Goal: Task Accomplishment & Management: Use online tool/utility

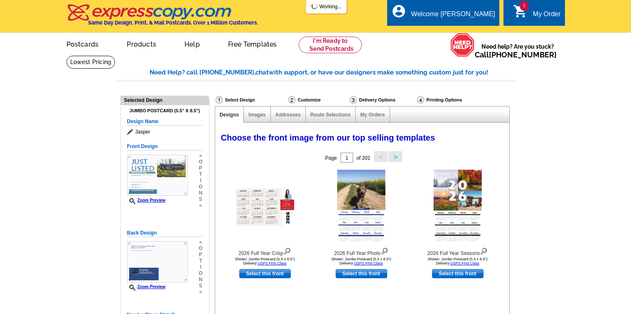
select select "971"
select select "1"
select select "2"
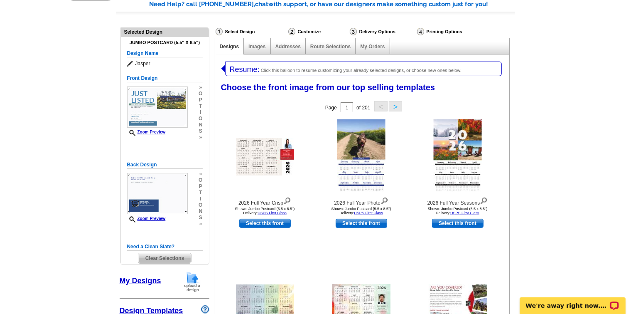
scroll to position [83, 0]
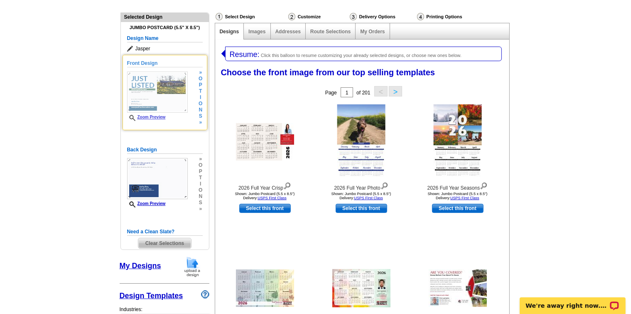
click at [168, 88] on img at bounding box center [157, 91] width 61 height 41
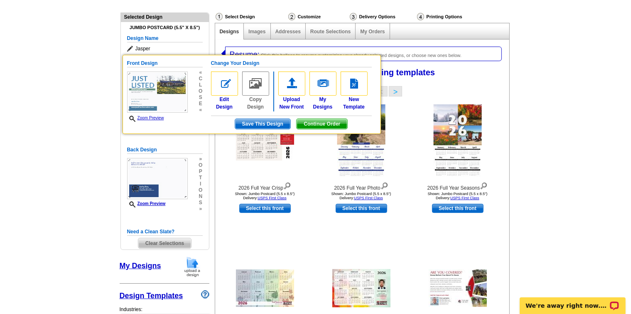
scroll to position [100, 0]
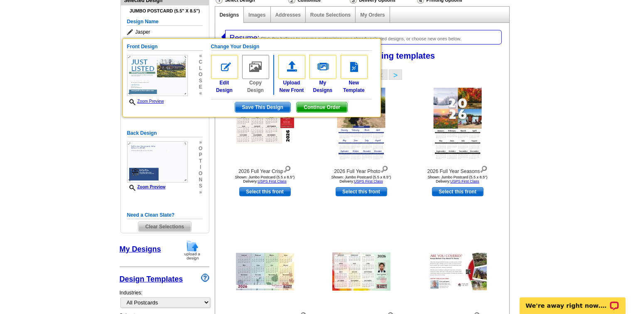
click at [227, 70] on img at bounding box center [224, 67] width 27 height 24
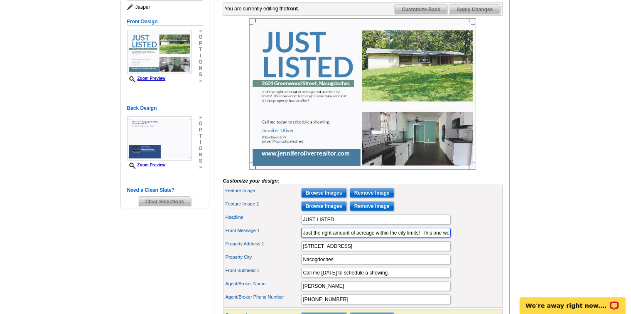
scroll to position [0, 136]
drag, startPoint x: 302, startPoint y: 247, endPoint x: 536, endPoint y: 245, distance: 233.8
click at [536, 245] on main "Need Help? call 800-260-5887, chat with support, or have our designers make som…" at bounding box center [315, 175] width 631 height 488
paste input "So much to offer and so much space! This four bedroom three full and two half b…"
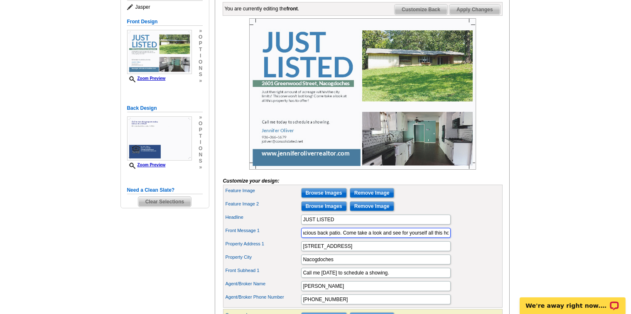
type input "So much to offer and so much space! This four bedroom three full and two half b…"
click at [372, 198] on input "Remove Image" at bounding box center [372, 193] width 44 height 10
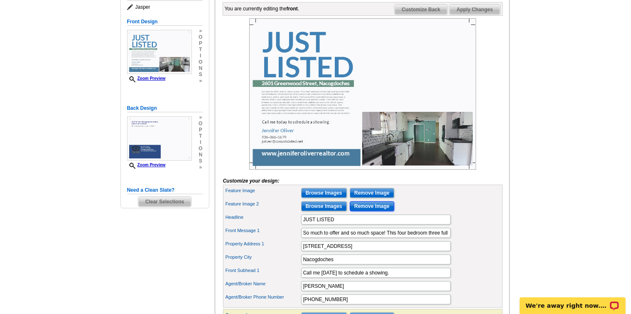
click at [368, 211] on input "Remove Image" at bounding box center [372, 206] width 44 height 10
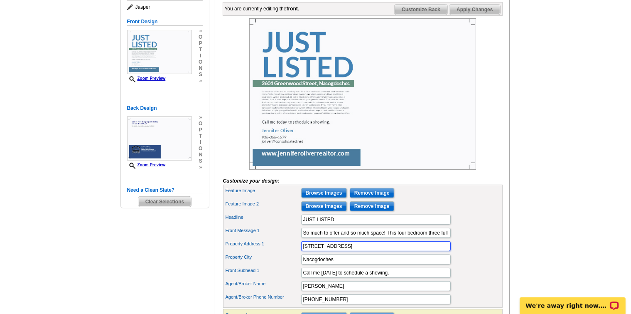
drag, startPoint x: 365, startPoint y: 257, endPoint x: 300, endPoint y: 260, distance: 65.3
click at [300, 253] on div "Property Address 1 2601 Greenwood Street" at bounding box center [363, 245] width 276 height 13
type input "551 E Oak Lane"
click at [274, 234] on label "Front Message 1" at bounding box center [263, 230] width 75 height 7
click at [301, 238] on input "So much to offer and so much space! This four bedroom three full and two half b…" at bounding box center [376, 233] width 150 height 10
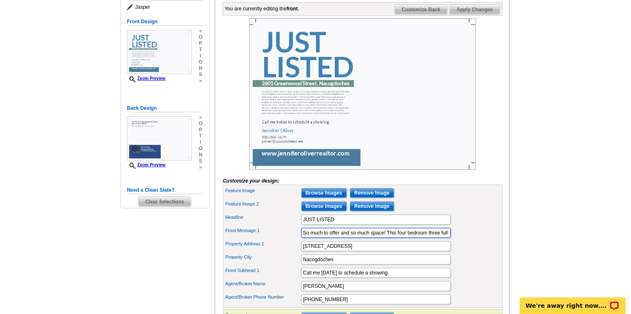
scroll to position [0, 1448]
click at [321, 198] on input "Browse Images" at bounding box center [324, 193] width 46 height 10
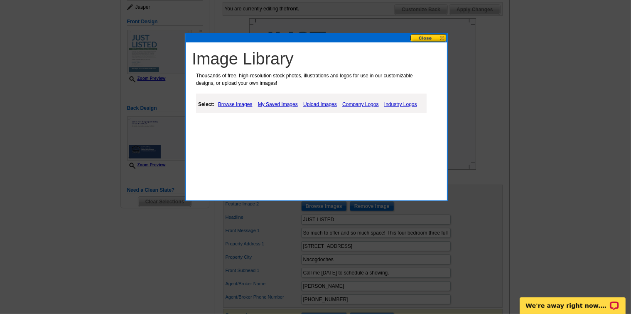
click at [233, 103] on link "Browse Images" at bounding box center [235, 104] width 39 height 10
click at [272, 107] on link "My Saved Images" at bounding box center [279, 104] width 44 height 10
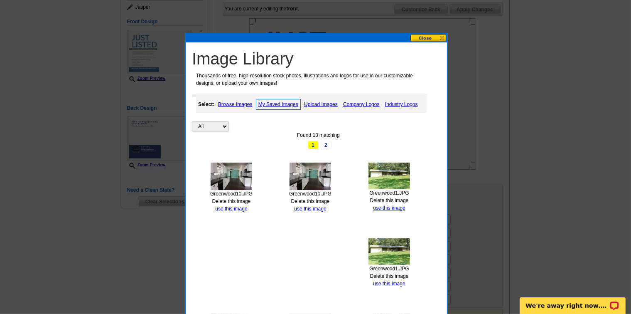
click at [320, 103] on link "Upload Images" at bounding box center [321, 104] width 38 height 10
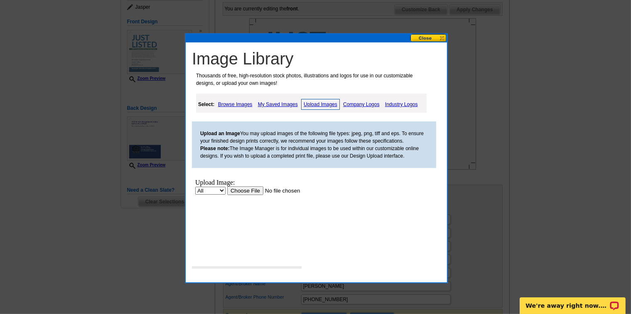
click at [241, 191] on input "file" at bounding box center [279, 190] width 105 height 9
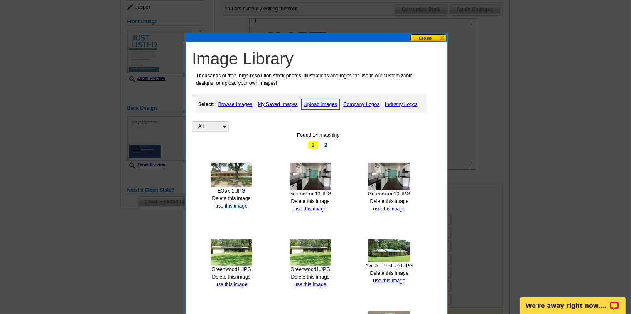
click at [231, 204] on link "use this image" at bounding box center [231, 206] width 32 height 6
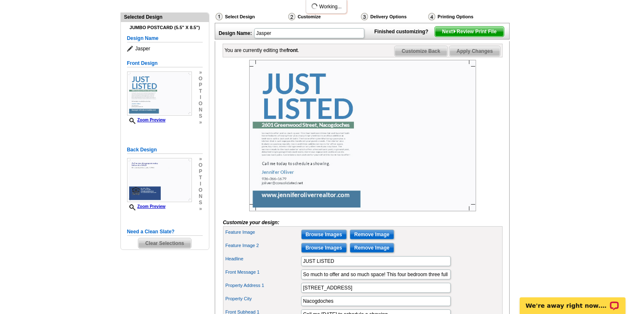
scroll to position [125, 0]
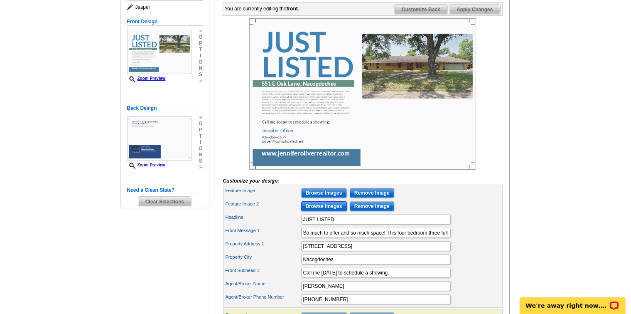
click at [328, 211] on input "Browse Images" at bounding box center [324, 206] width 46 height 10
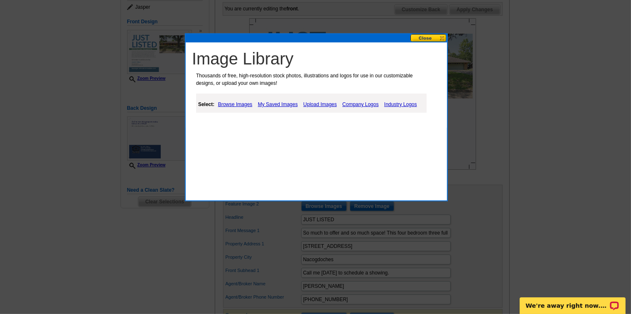
click at [317, 104] on link "Upload Images" at bounding box center [320, 104] width 38 height 10
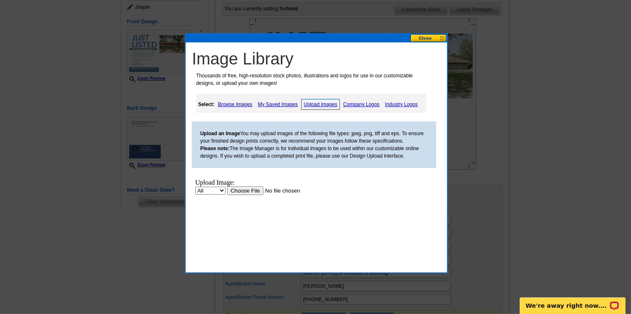
scroll to position [0, 0]
click at [249, 189] on input "file" at bounding box center [279, 190] width 105 height 9
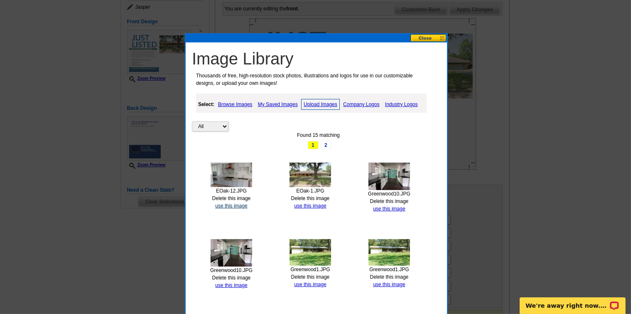
click at [228, 206] on link "use this image" at bounding box center [231, 206] width 32 height 6
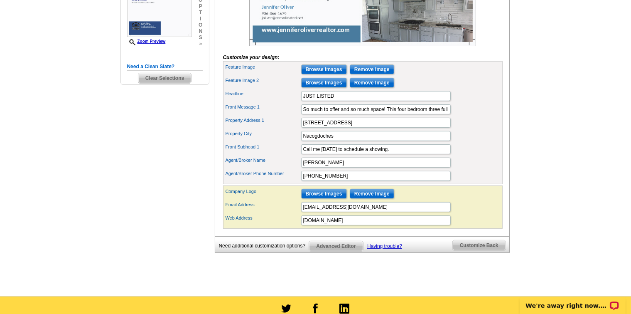
scroll to position [249, 0]
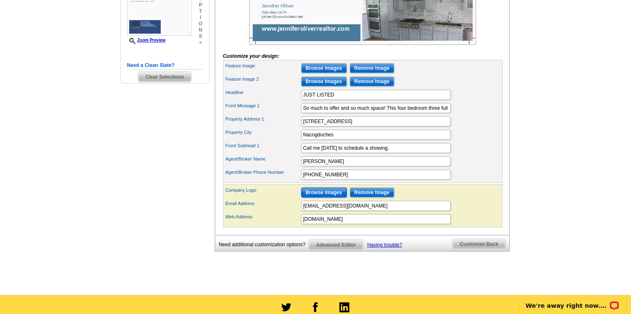
click at [329, 197] on input "Browse Images" at bounding box center [324, 192] width 46 height 10
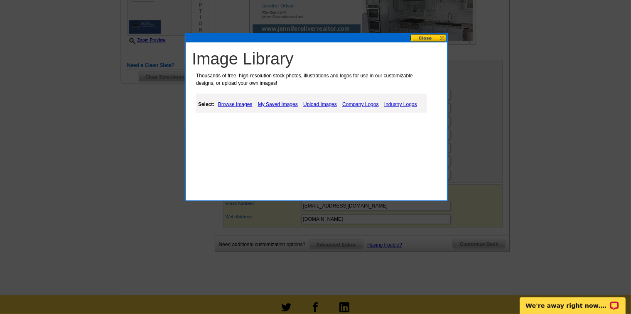
click at [324, 102] on link "Upload Images" at bounding box center [320, 104] width 38 height 10
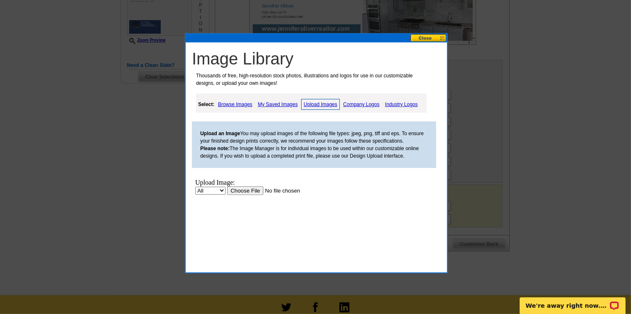
scroll to position [0, 0]
click at [355, 103] on link "Company Logos" at bounding box center [361, 104] width 40 height 10
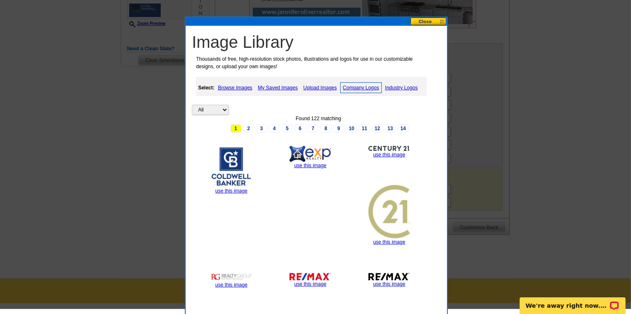
scroll to position [251, 0]
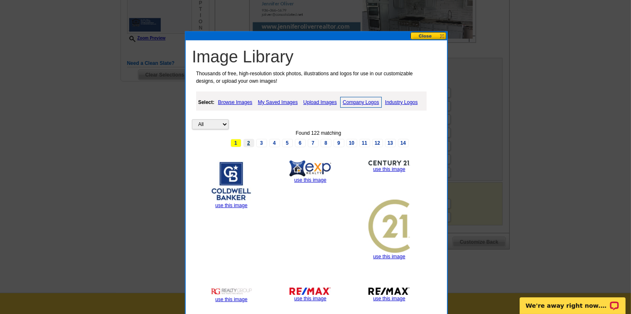
click at [251, 140] on link "2" at bounding box center [248, 143] width 11 height 8
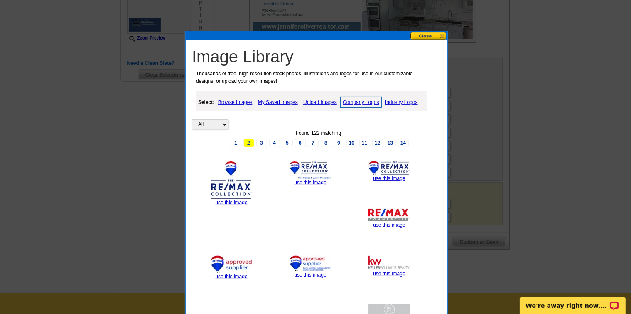
click at [324, 100] on link "Upload Images" at bounding box center [320, 102] width 38 height 10
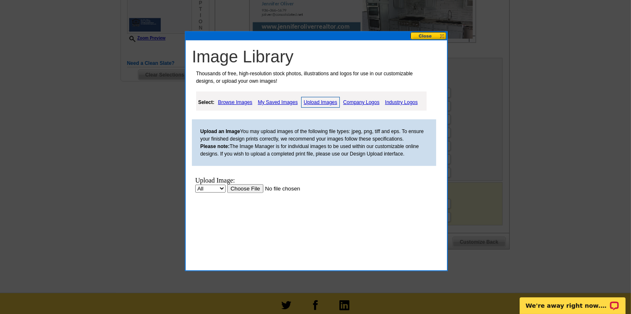
scroll to position [0, 0]
click at [239, 188] on input "file" at bounding box center [279, 188] width 105 height 9
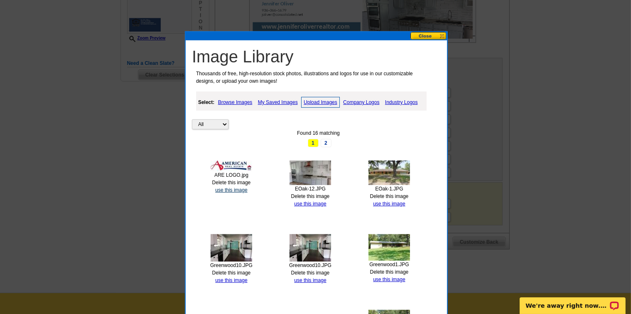
click at [233, 188] on link "use this image" at bounding box center [231, 190] width 32 height 6
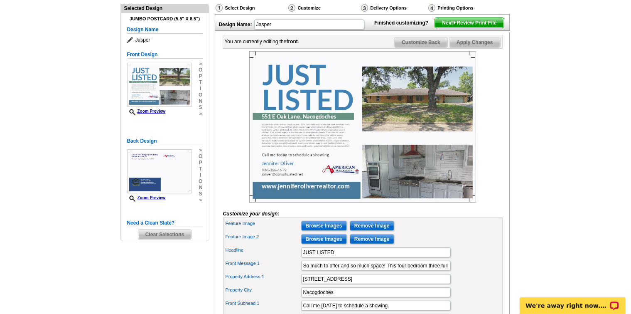
scroll to position [83, 0]
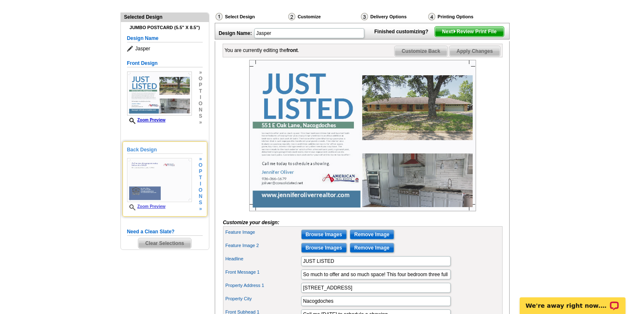
click at [159, 173] on img at bounding box center [159, 180] width 65 height 44
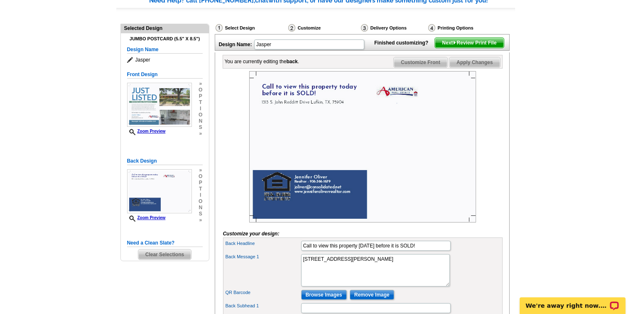
scroll to position [0, 0]
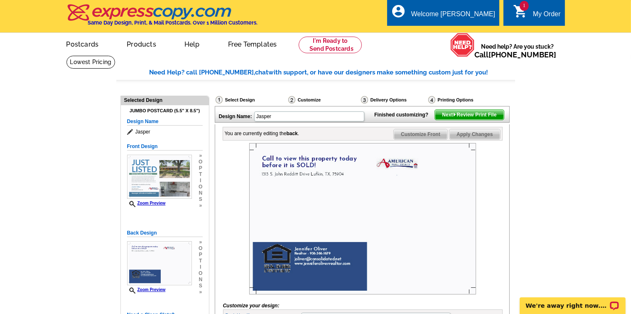
click at [469, 120] on span "Next Review Print File" at bounding box center [469, 115] width 69 height 10
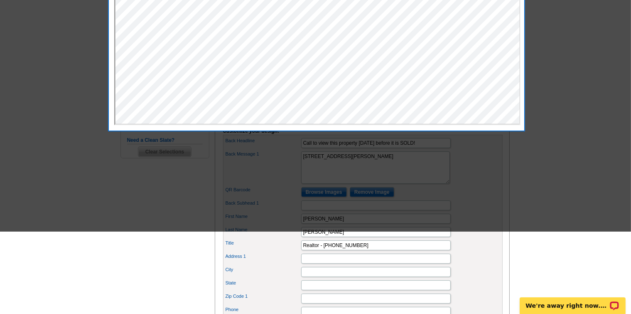
scroll to position [83, 0]
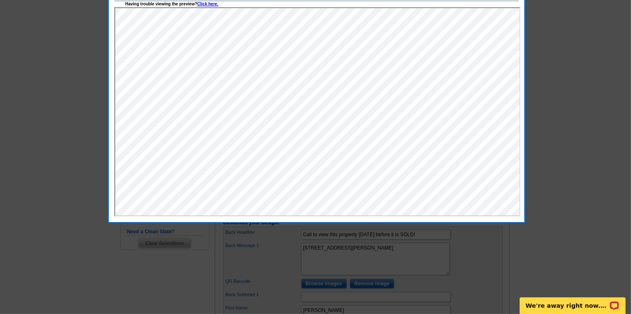
click at [535, 59] on div at bounding box center [315, 115] width 631 height 397
click at [3, 102] on div at bounding box center [315, 115] width 631 height 397
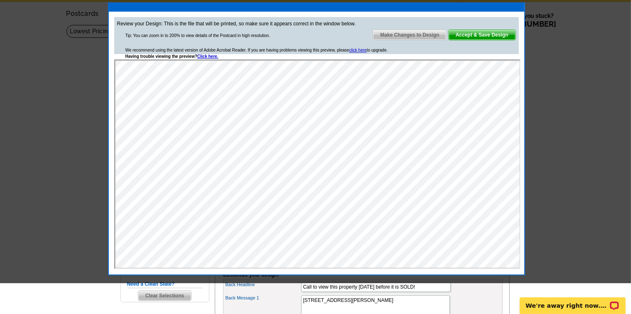
scroll to position [0, 0]
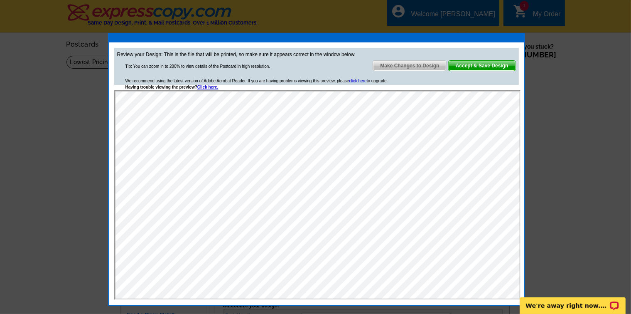
click at [477, 65] on span "Accept & Save Design" at bounding box center [482, 66] width 67 height 10
